Goal: Task Accomplishment & Management: Manage account settings

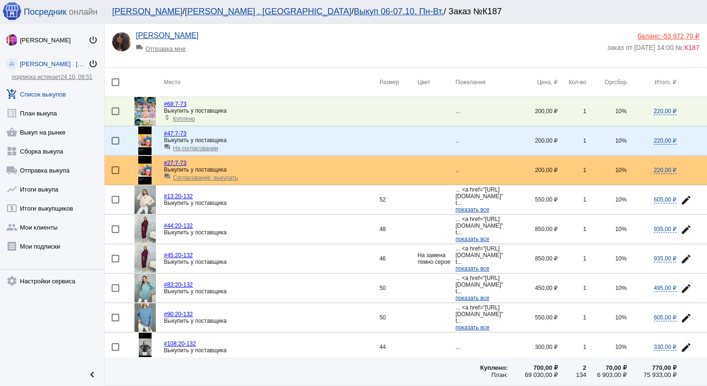
click at [194, 178] on span "Согласование: выкупать" at bounding box center [205, 177] width 65 height 7
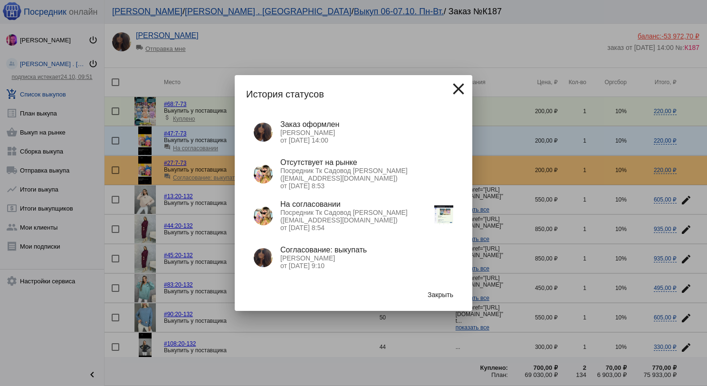
click at [447, 213] on img at bounding box center [443, 214] width 19 height 19
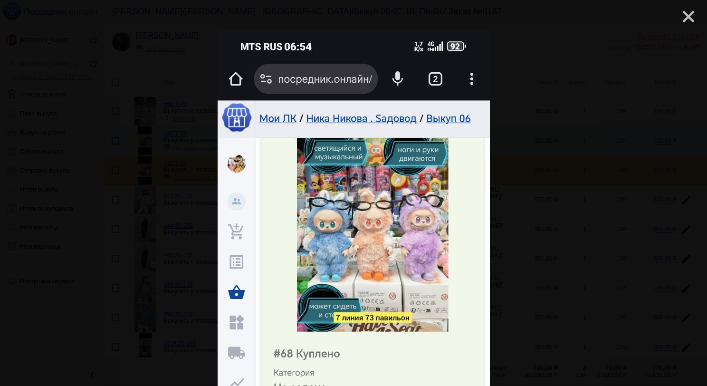
click at [683, 18] on mat-icon "close" at bounding box center [684, 12] width 11 height 11
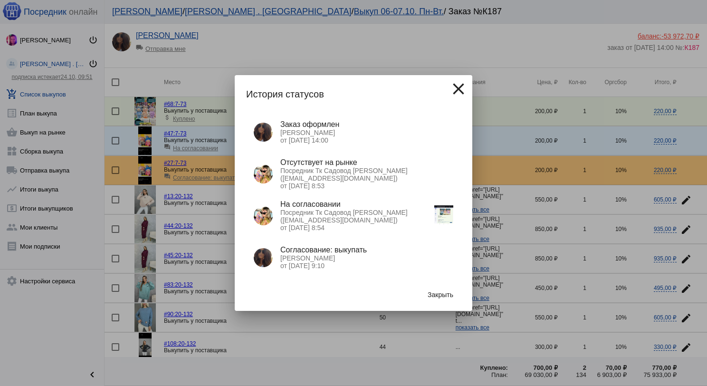
click at [443, 297] on span "Закрыть" at bounding box center [441, 295] width 26 height 8
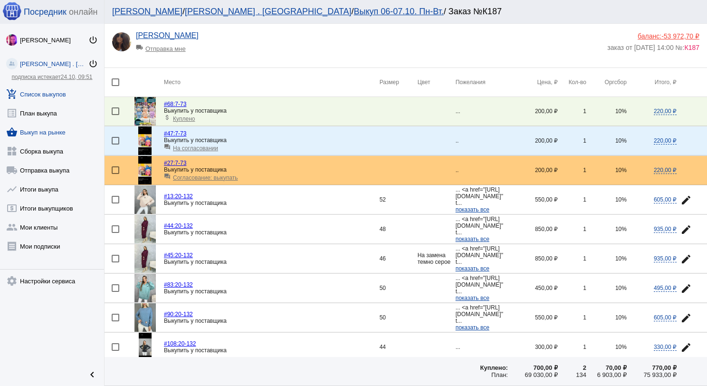
click at [53, 135] on link "shopping_basket Выкуп на рынке" at bounding box center [52, 130] width 104 height 19
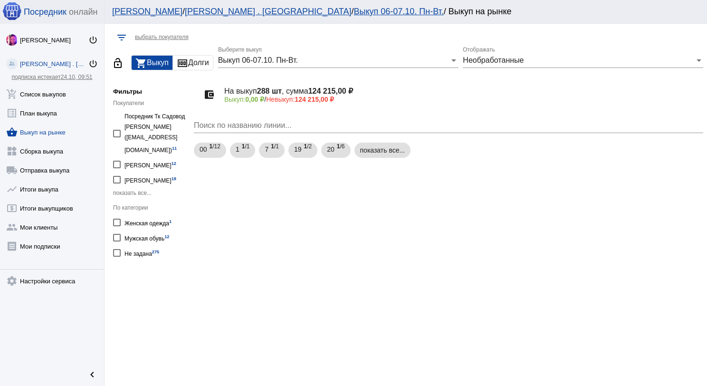
click at [503, 59] on span "Необработанные" at bounding box center [493, 60] width 61 height 8
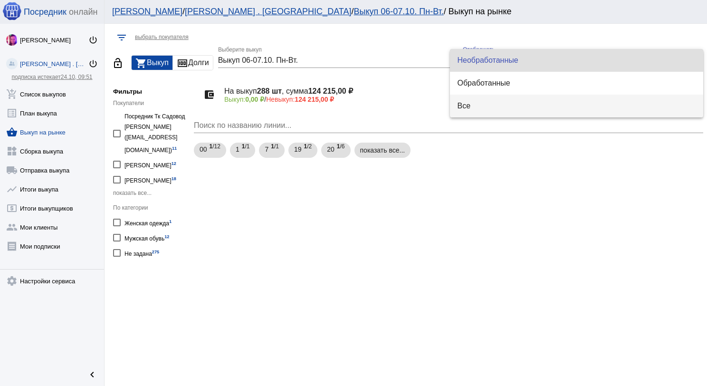
click at [494, 100] on span "Все" at bounding box center [577, 106] width 239 height 23
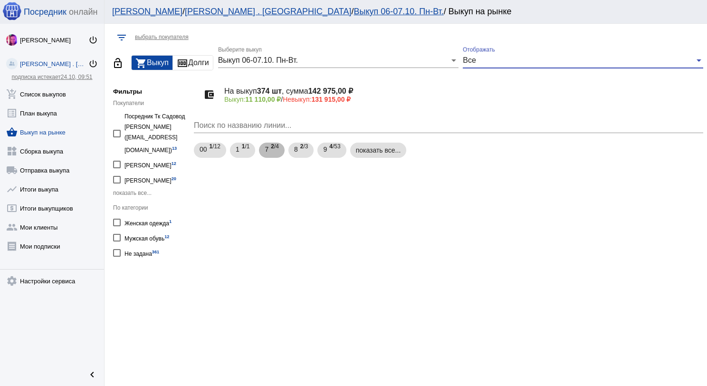
click at [274, 150] on span "2 /4" at bounding box center [275, 150] width 8 height 19
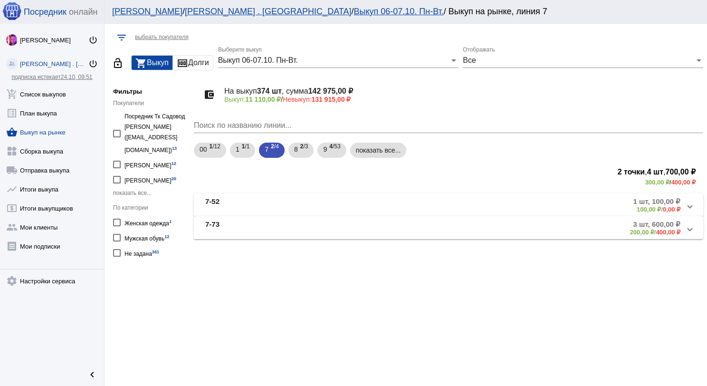
click at [300, 222] on mat-panel-title "7-73" at bounding box center [279, 228] width 149 height 16
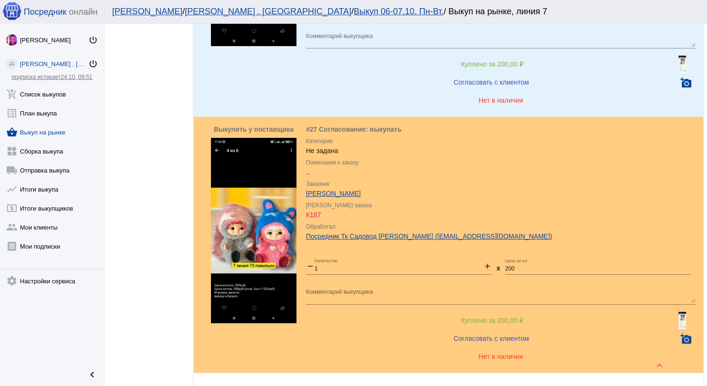
scroll to position [761, 0]
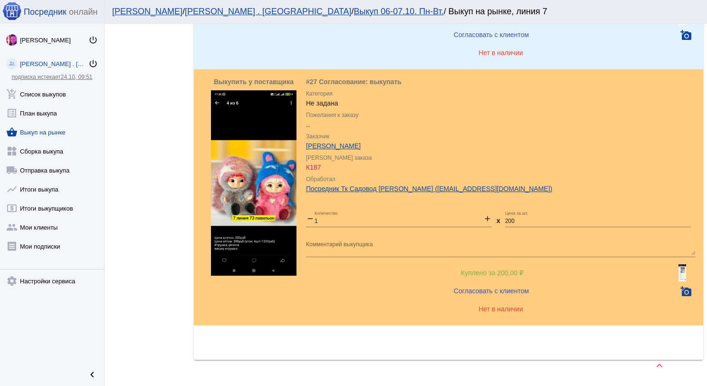
click at [679, 277] on img at bounding box center [683, 272] width 8 height 17
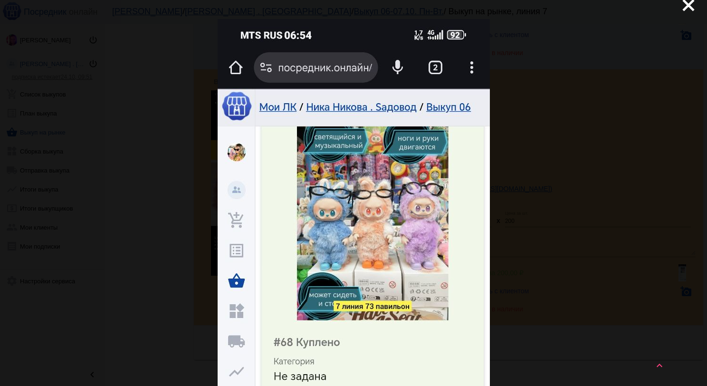
scroll to position [0, 0]
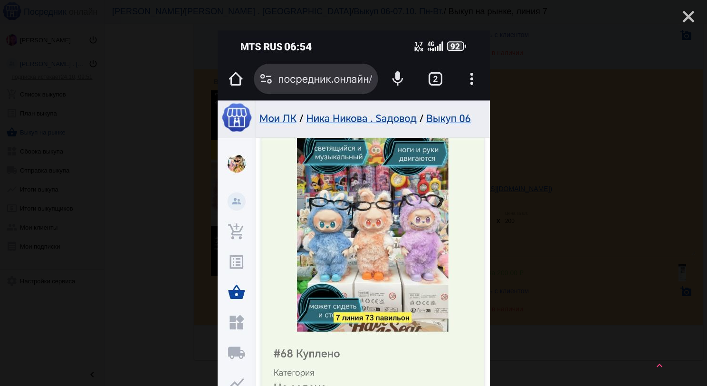
click at [684, 10] on mat-icon "close" at bounding box center [684, 12] width 11 height 11
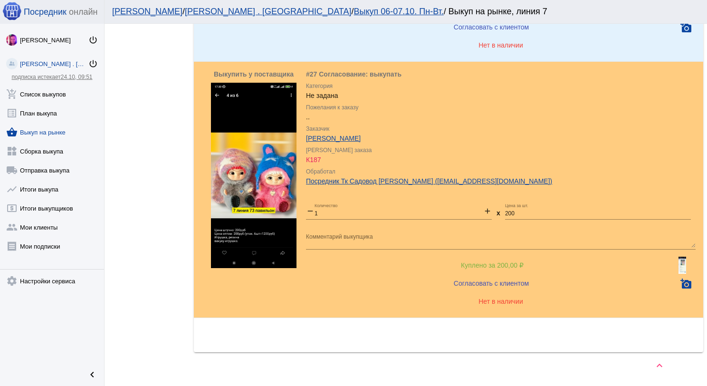
scroll to position [774, 0]
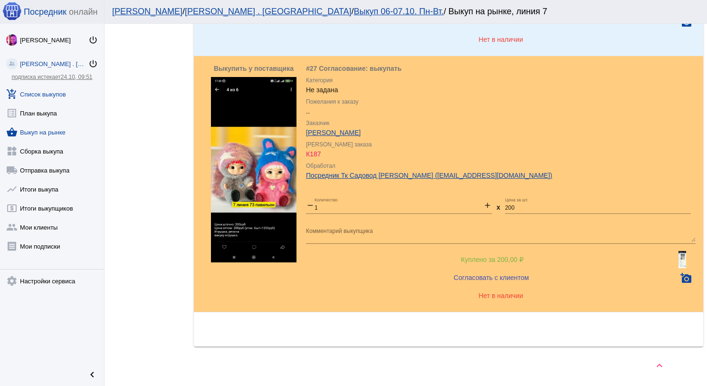
click at [48, 94] on link "add_shopping_cart Список выкупов" at bounding box center [52, 92] width 104 height 19
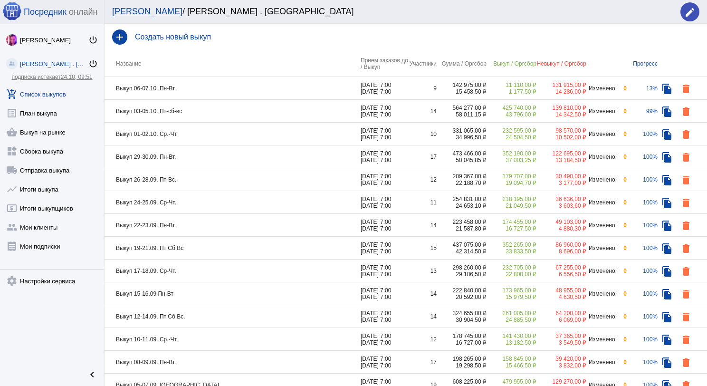
click at [265, 82] on td "Выкуп 06-07.10. Пн-Вт." at bounding box center [233, 88] width 256 height 23
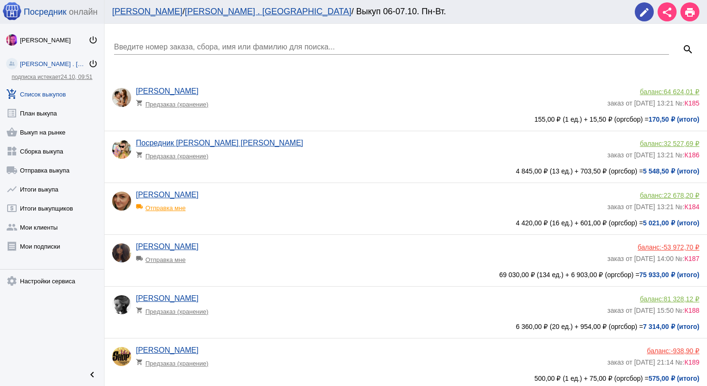
click at [293, 250] on div "[PERSON_NAME] local_shipping Отправка мне" at bounding box center [372, 255] width 472 height 26
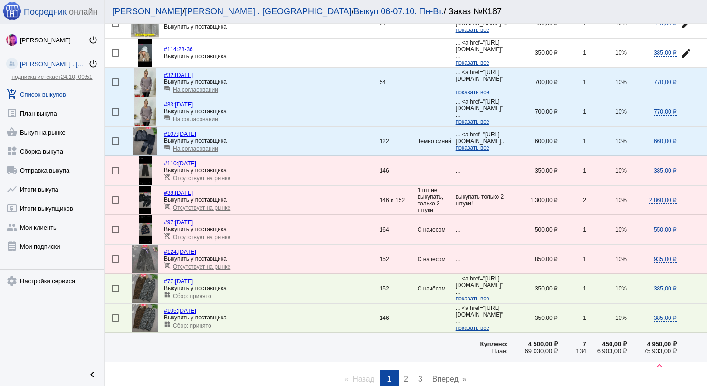
scroll to position [1228, 0]
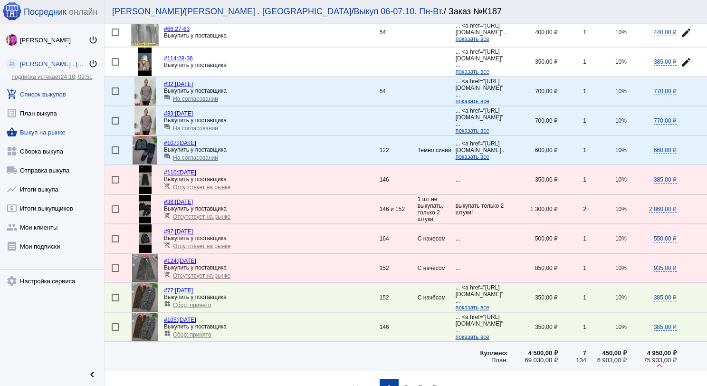
click at [64, 130] on link "shopping_basket Выкуп на рынке" at bounding box center [52, 130] width 104 height 19
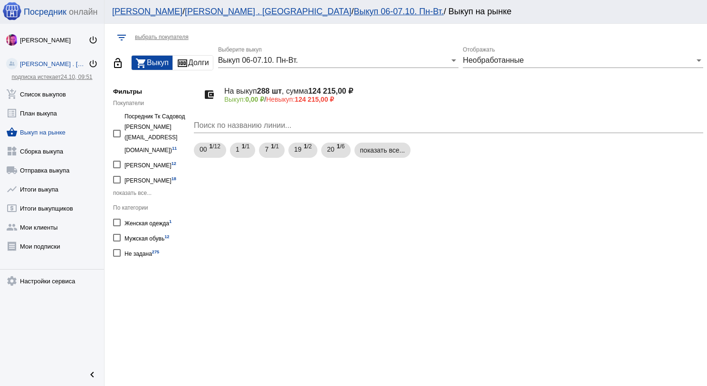
click at [529, 62] on div "Необработанные" at bounding box center [579, 60] width 232 height 9
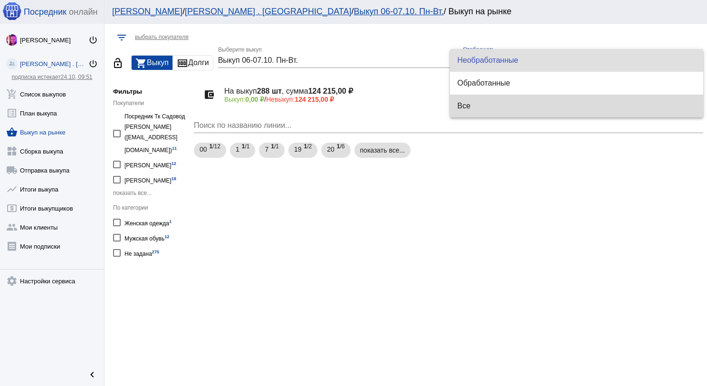
click at [517, 95] on span "Все" at bounding box center [577, 106] width 239 height 23
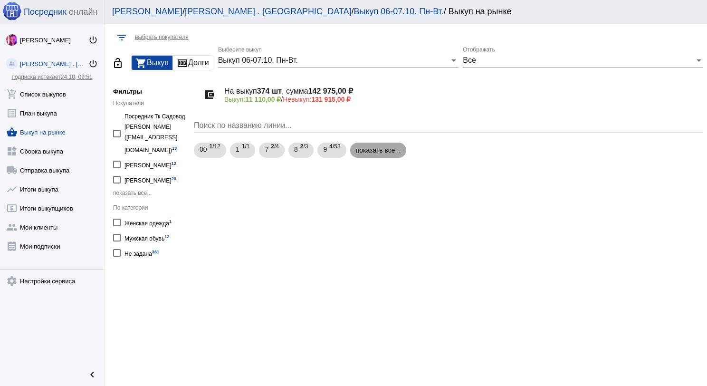
click at [378, 149] on mat-chip "показать все..." at bounding box center [378, 150] width 57 height 15
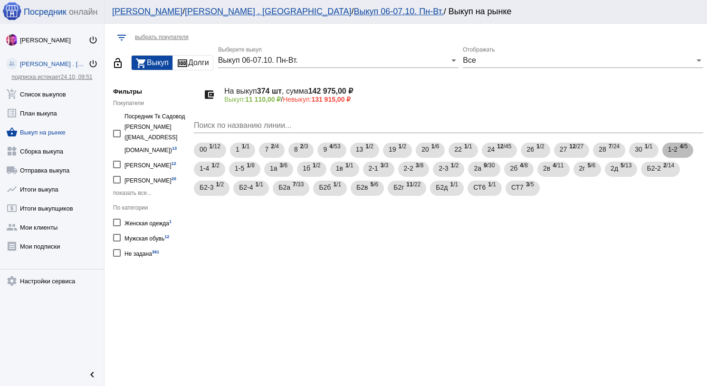
click at [671, 152] on span "1-2" at bounding box center [673, 149] width 10 height 17
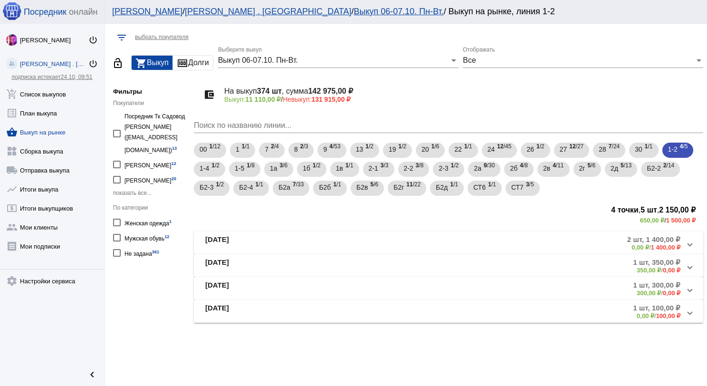
click at [375, 240] on mat-panel-description "2 шт, 1 400,00 ₽ 0,00 ₽ / 1 400,00 ₽" at bounding box center [524, 243] width 314 height 16
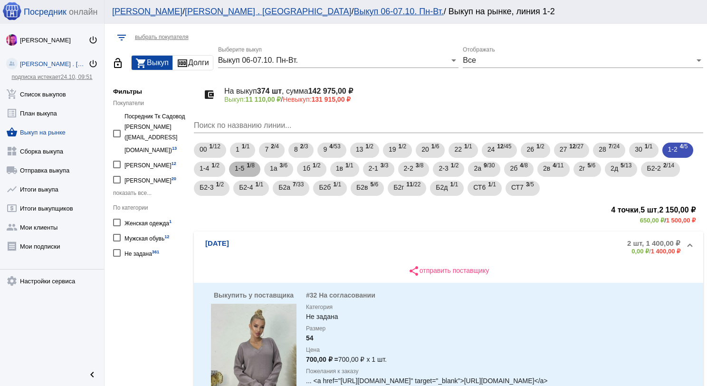
click at [250, 163] on span "1 /8" at bounding box center [251, 169] width 8 height 19
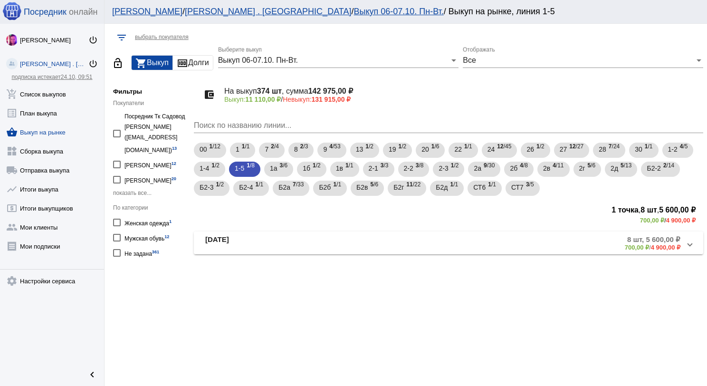
click at [340, 233] on mat-expansion-panel-header "[DATE] 8 шт, 5 600,00 ₽ 700,00 ₽ / 4 900,00 ₽" at bounding box center [449, 242] width 510 height 23
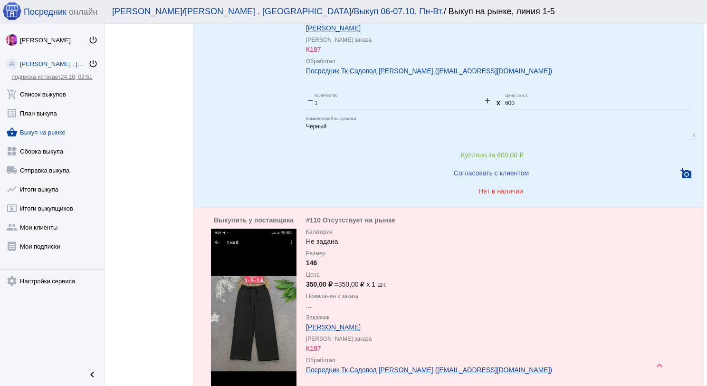
scroll to position [428, 0]
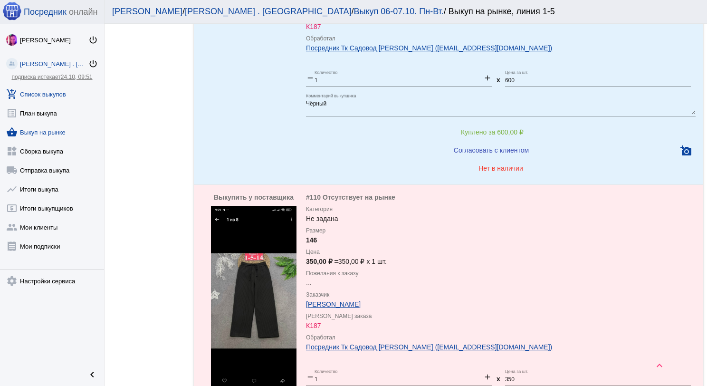
click at [64, 95] on link "add_shopping_cart Список выкупов" at bounding box center [52, 92] width 104 height 19
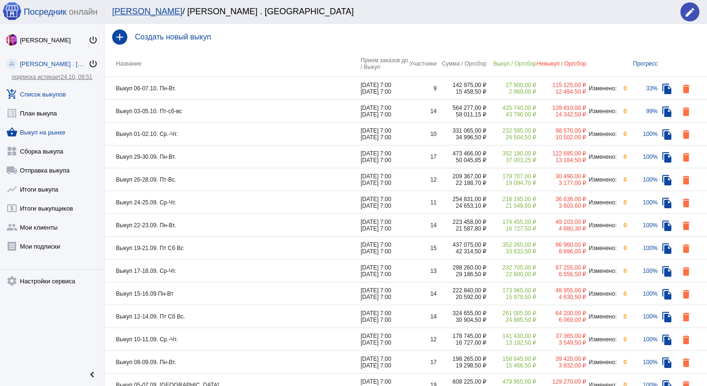
click at [50, 135] on link "shopping_basket Выкуп на рынке" at bounding box center [52, 130] width 104 height 19
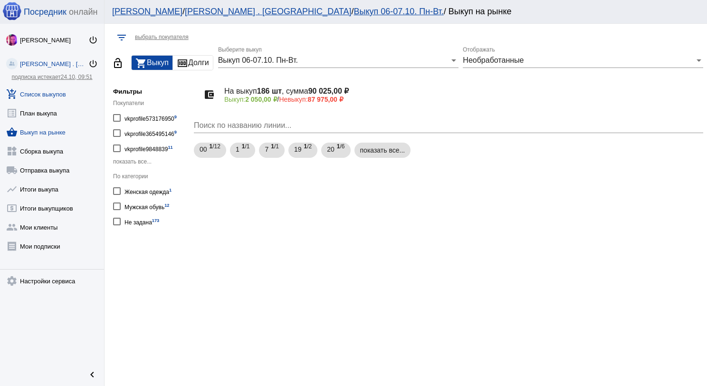
click at [65, 99] on link "add_shopping_cart Список выкупов" at bounding box center [52, 92] width 104 height 19
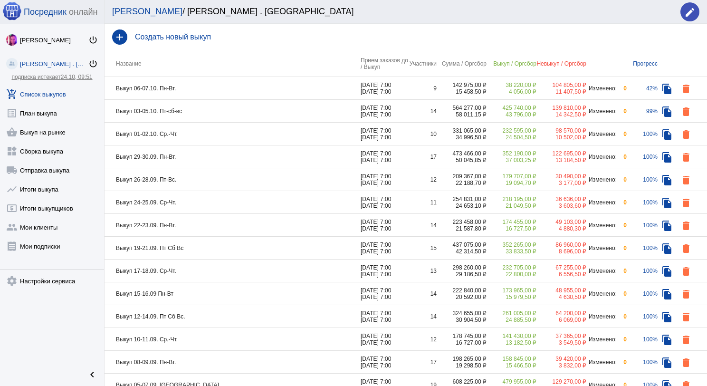
click at [237, 93] on td "Выкуп 06-07.10. Пн-Вт." at bounding box center [233, 88] width 256 height 23
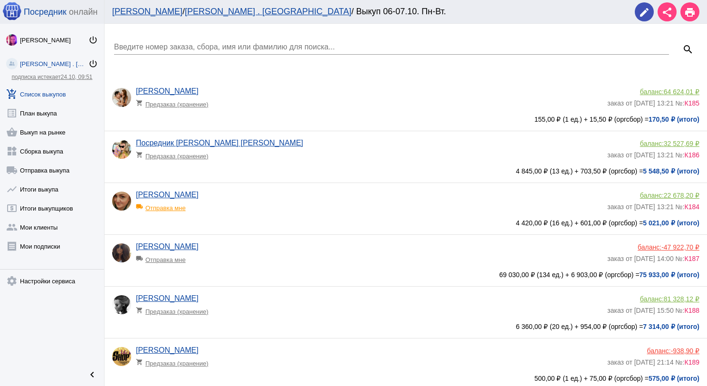
click at [281, 252] on app-delivery-type "local_shipping Отправка мне" at bounding box center [369, 257] width 467 height 12
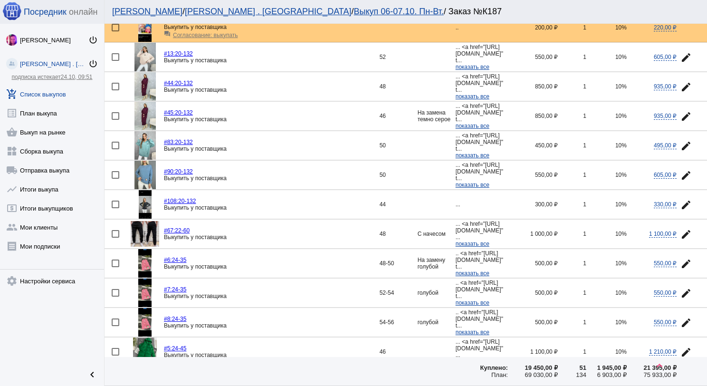
scroll to position [190, 0]
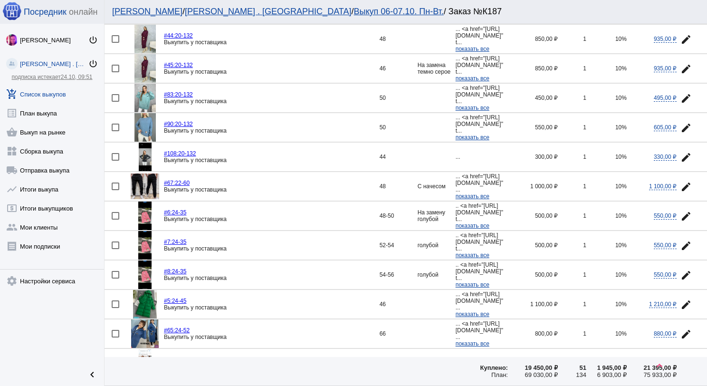
click at [141, 238] on img at bounding box center [144, 245] width 13 height 29
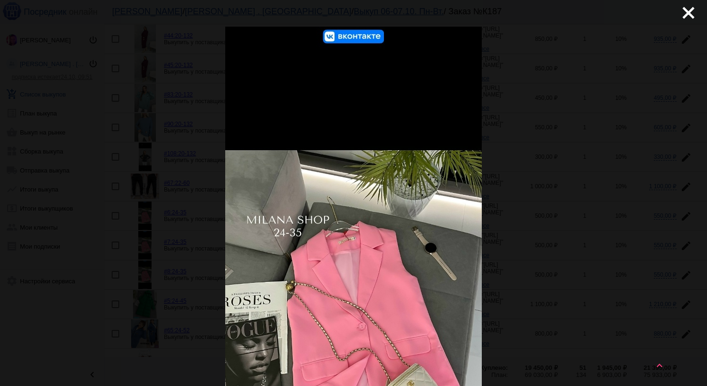
scroll to position [0, 0]
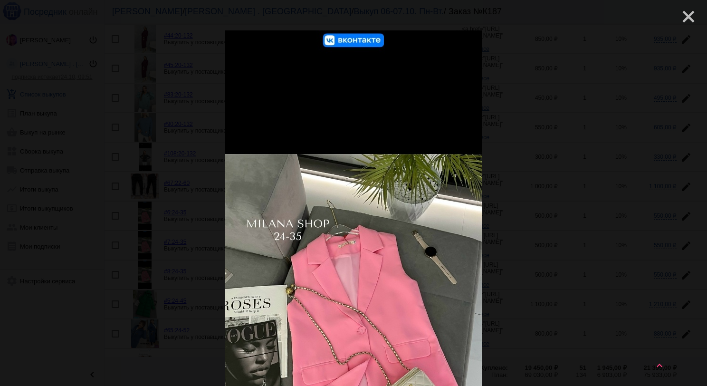
click at [679, 13] on mat-icon "close" at bounding box center [684, 12] width 11 height 11
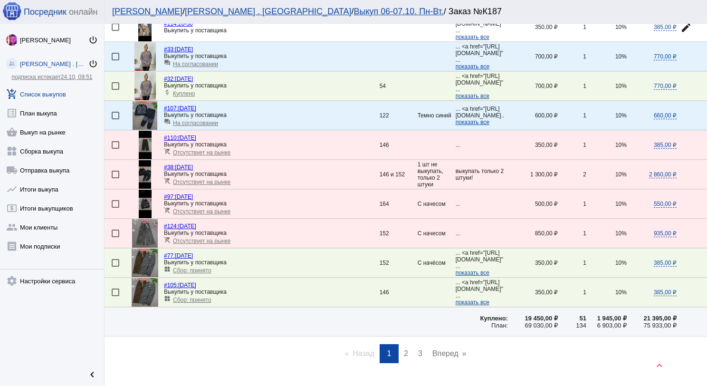
scroll to position [1276, 0]
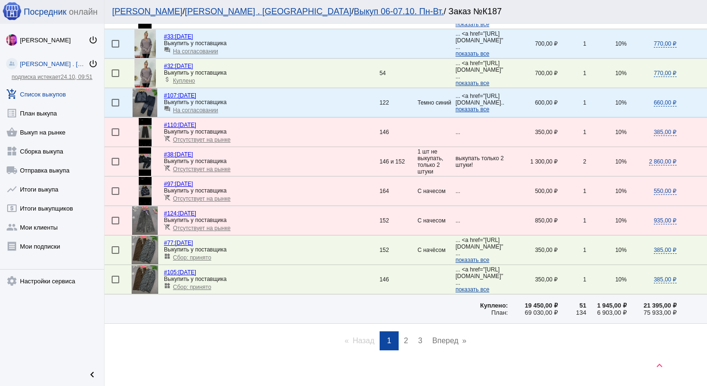
click at [401, 337] on link "page 2" at bounding box center [406, 340] width 14 height 19
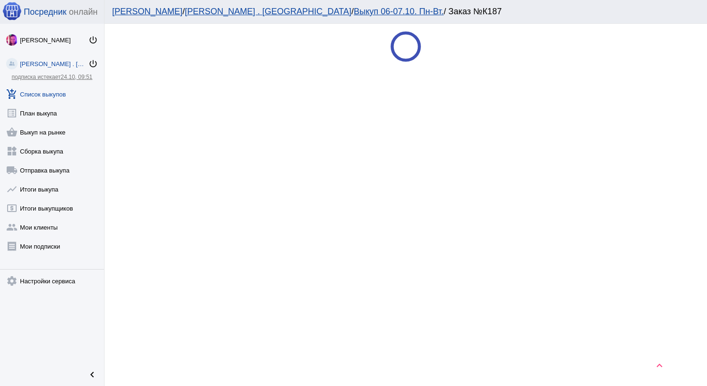
scroll to position [0, 0]
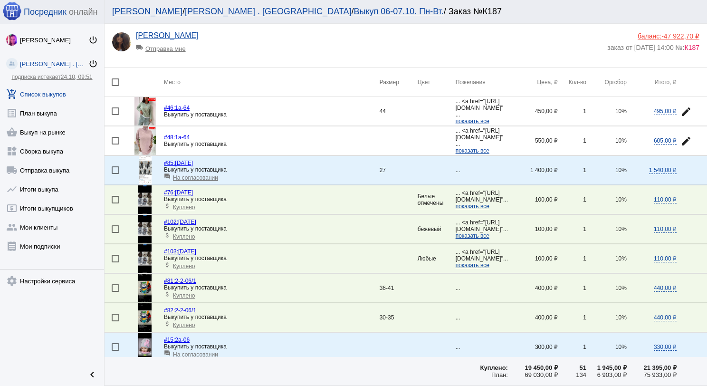
click at [148, 227] on img at bounding box center [144, 229] width 13 height 29
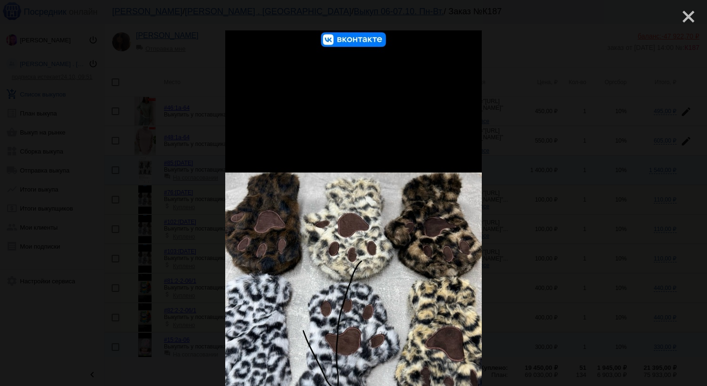
click at [679, 18] on mat-icon "close" at bounding box center [684, 12] width 11 height 11
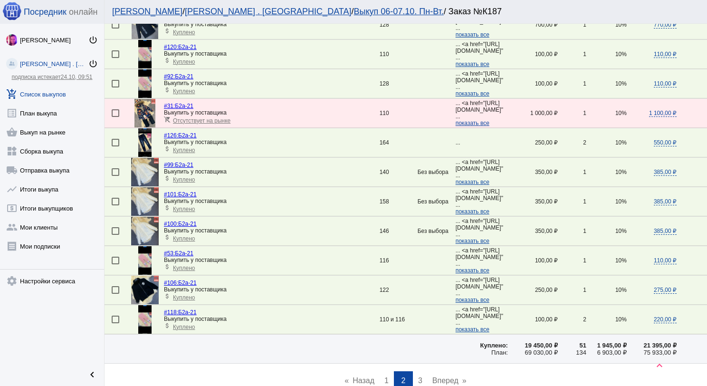
scroll to position [1276, 0]
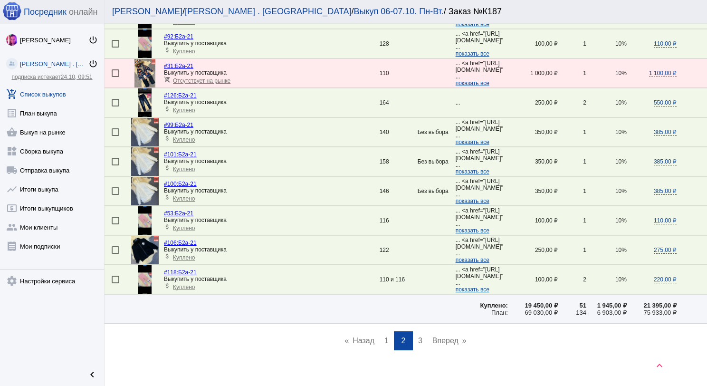
click at [418, 337] on span "3" at bounding box center [420, 341] width 4 height 8
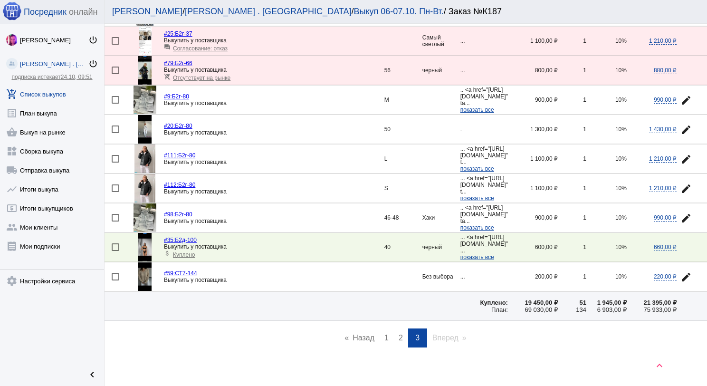
scroll to position [602, 0]
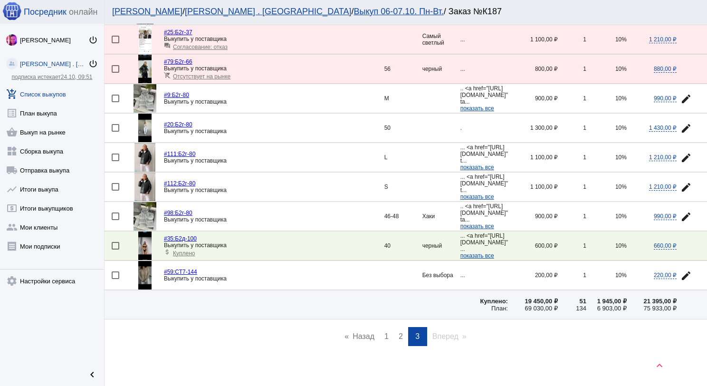
click at [150, 216] on img at bounding box center [145, 216] width 23 height 29
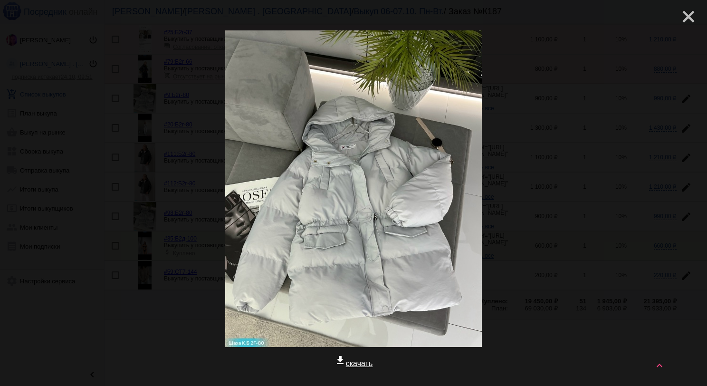
click at [681, 11] on mat-icon "close" at bounding box center [684, 12] width 11 height 11
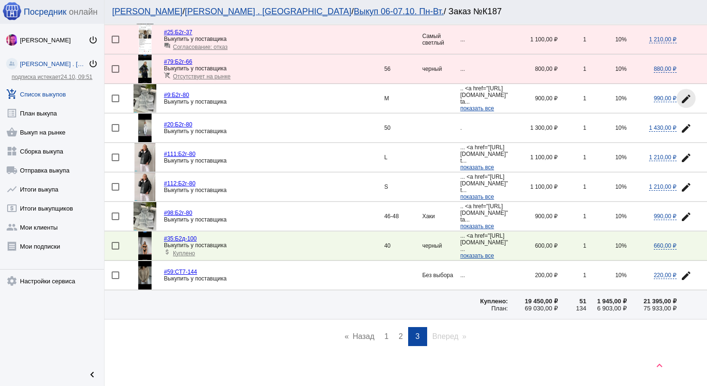
click at [681, 96] on mat-icon "edit" at bounding box center [686, 98] width 11 height 11
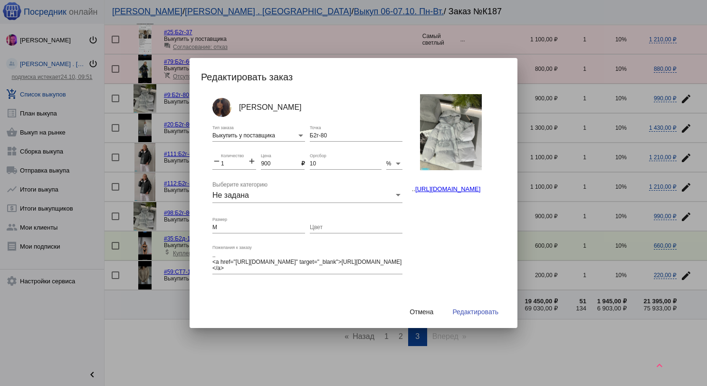
click at [440, 139] on img at bounding box center [451, 132] width 62 height 76
click at [441, 135] on img at bounding box center [451, 132] width 62 height 76
